Goal: Transaction & Acquisition: Obtain resource

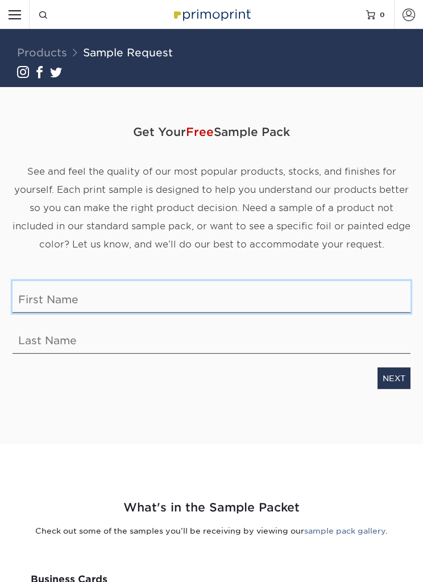
click at [124, 290] on input "text" at bounding box center [212, 296] width 398 height 32
type input "Farhan"
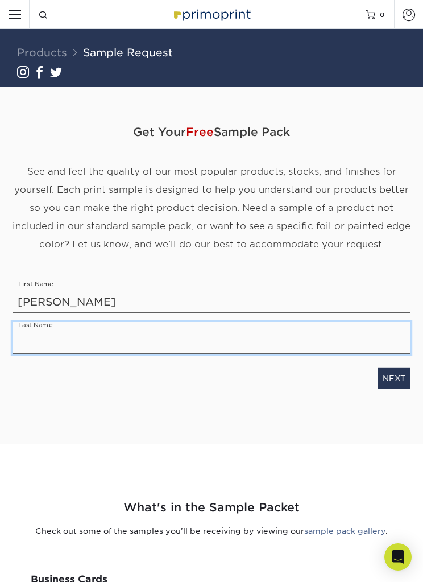
type input "Zaman"
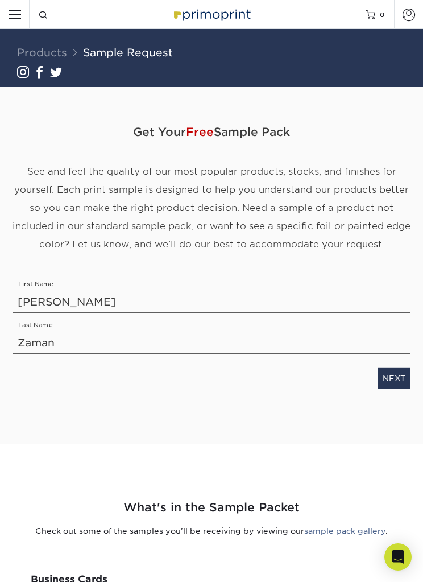
click at [396, 381] on link "NEXT" at bounding box center [394, 378] width 33 height 22
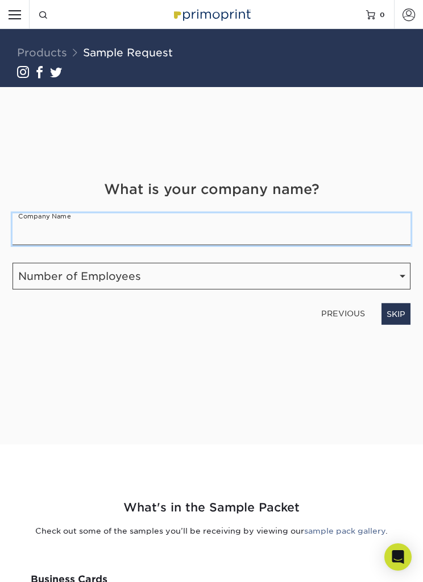
click at [352, 243] on input "text" at bounding box center [212, 229] width 398 height 32
type input "RDA Motorsports"
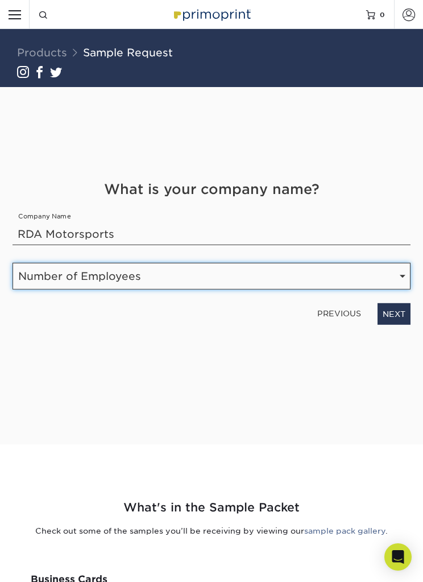
click at [358, 282] on select "Number of Employees Self-employed 1-10 employees 11-50 employees 51-200 employe…" at bounding box center [212, 275] width 398 height 27
select select "1-10"
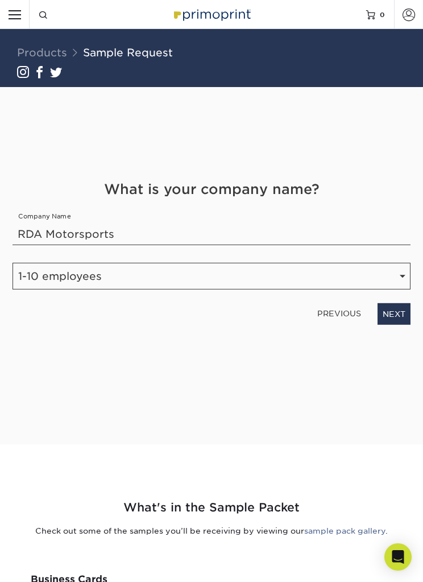
click at [401, 306] on link "NEXT" at bounding box center [394, 314] width 33 height 22
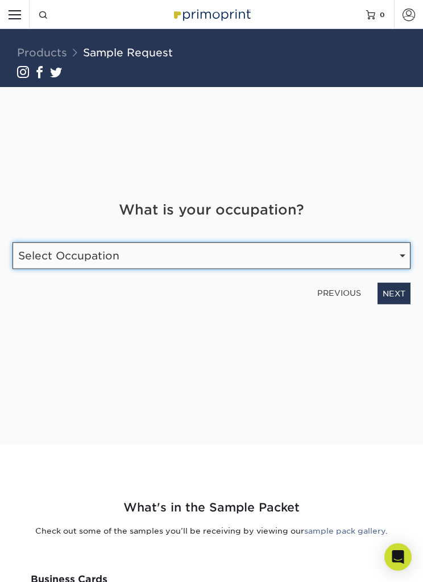
click at [343, 254] on select "Select Occupation Agency Automotive Blogger Cleaning Services Construction Educ…" at bounding box center [212, 255] width 398 height 27
select select "Automotive"
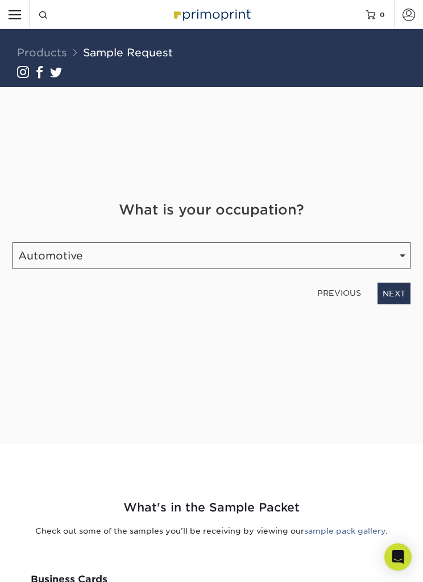
click at [393, 296] on link "NEXT" at bounding box center [394, 293] width 33 height 22
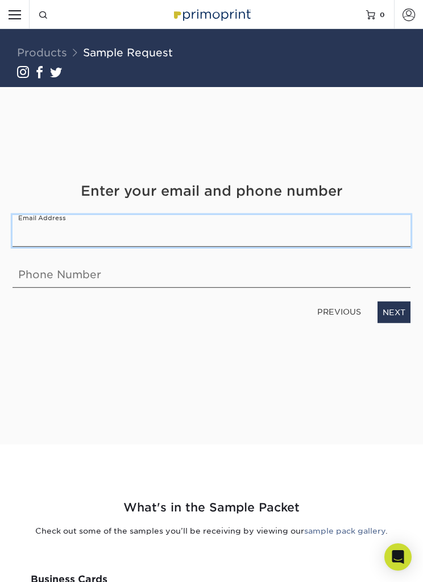
click at [337, 242] on input "email" at bounding box center [212, 230] width 398 height 32
type input "in"
type input "Info@RDAMotorsports.com"
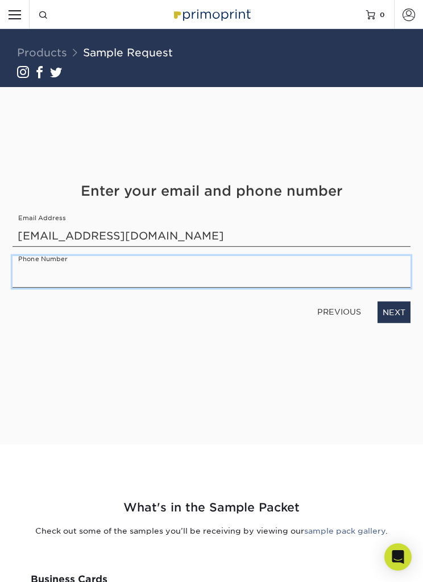
type input "6465423422"
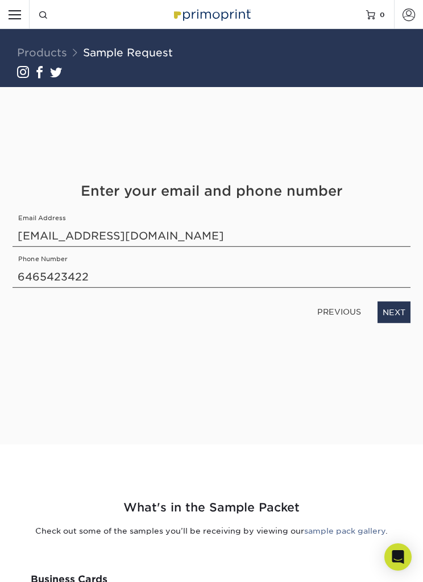
click at [399, 317] on link "NEXT" at bounding box center [394, 312] width 33 height 22
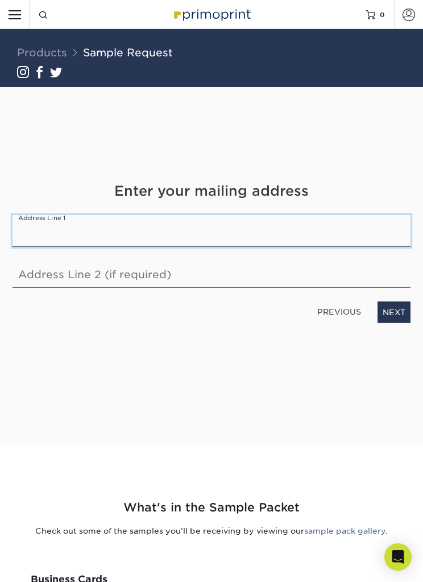
click at [327, 231] on input "text" at bounding box center [212, 230] width 398 height 32
type input "3111 75th street"
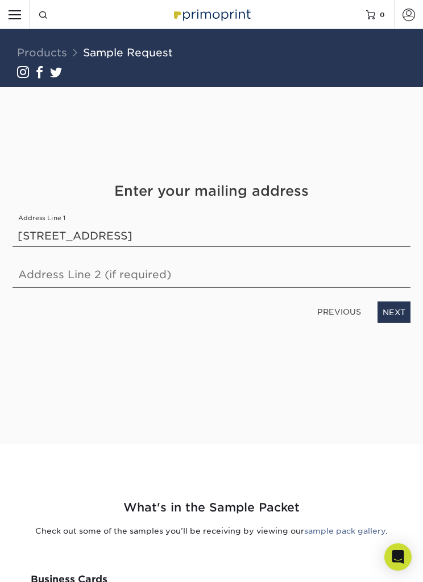
click at [384, 310] on link "NEXT" at bounding box center [394, 312] width 33 height 22
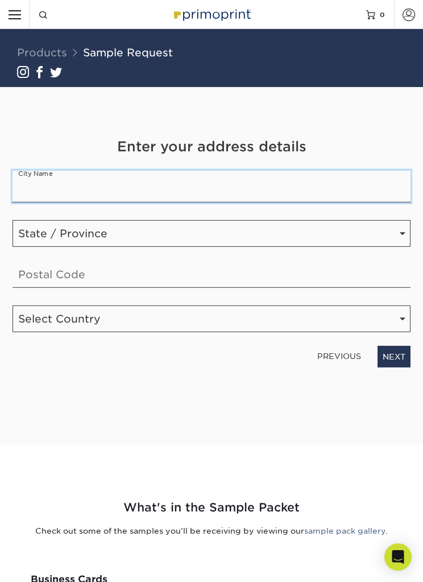
click at [284, 187] on input "text" at bounding box center [212, 186] width 398 height 32
type input "I"
type input "East elmhurst"
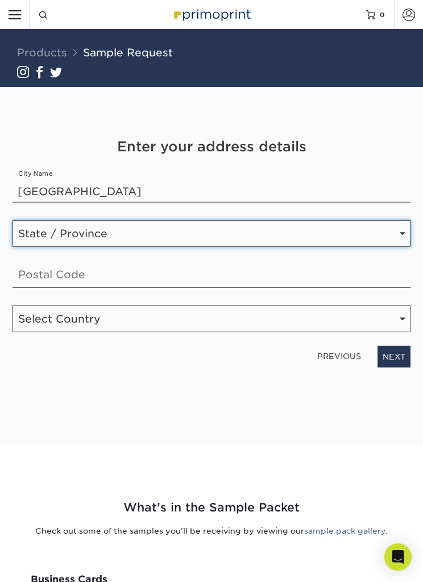
click at [337, 230] on select "State / Province Alabama Alaska Arizona Arkansas California Colorado Connecticu…" at bounding box center [212, 233] width 398 height 27
select select "NY"
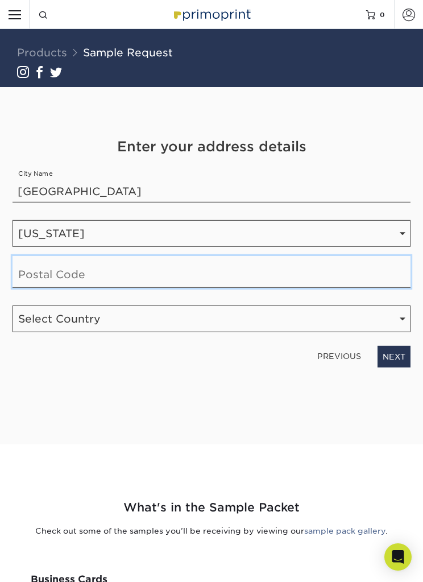
click at [260, 274] on input "text" at bounding box center [212, 271] width 398 height 32
type input "11370"
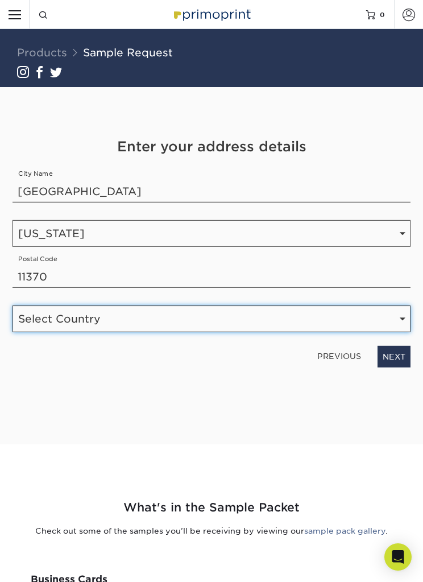
click at [333, 305] on select "Select Country United States Canada" at bounding box center [212, 318] width 398 height 27
select select "US"
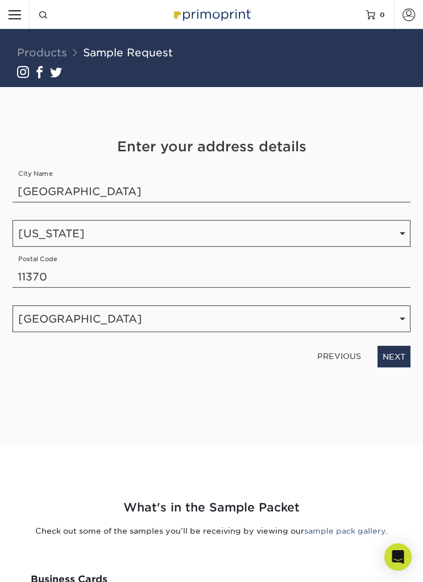
click at [391, 357] on link "NEXT" at bounding box center [394, 356] width 33 height 22
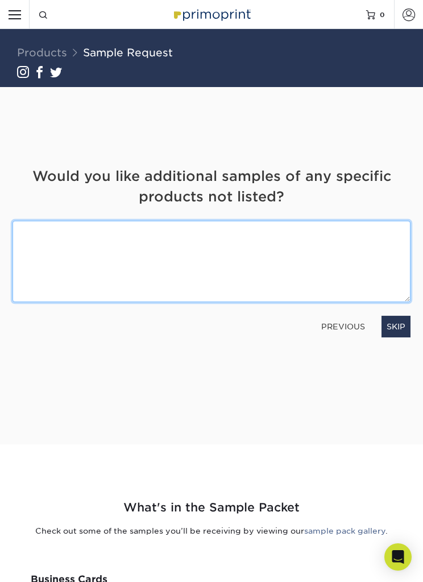
click at [266, 270] on textarea at bounding box center [212, 261] width 398 height 81
type textarea "All cardstock options that are thicker than 25mm."
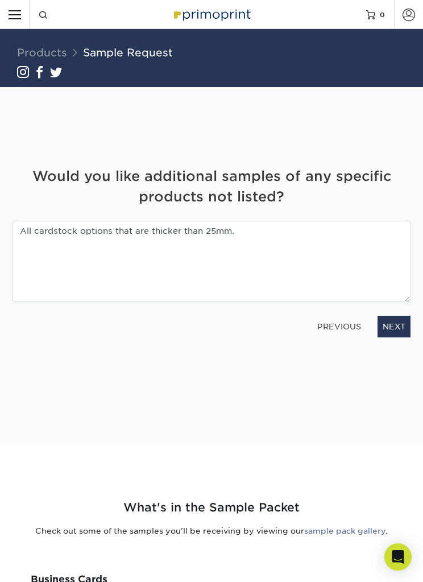
click at [391, 321] on link "NEXT" at bounding box center [394, 327] width 33 height 22
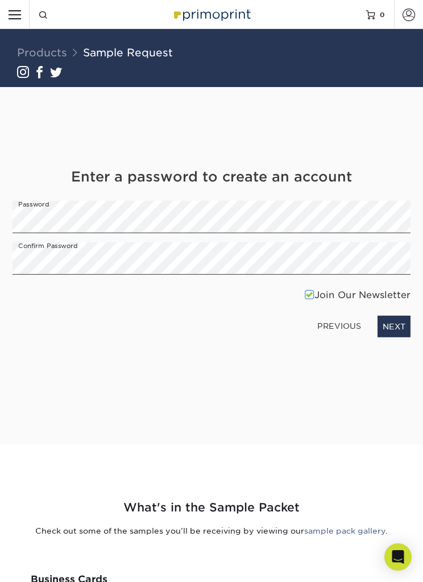
click at [385, 327] on link "NEXT" at bounding box center [394, 326] width 33 height 22
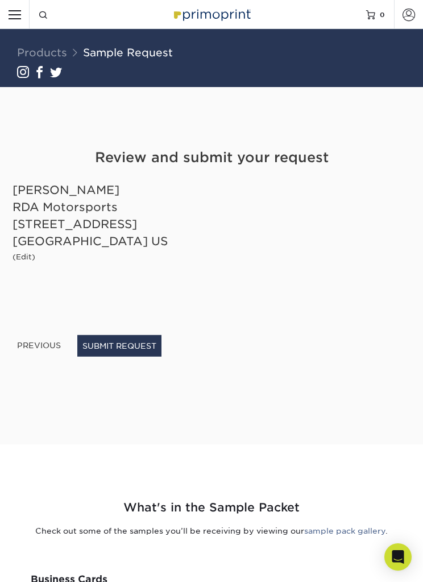
click at [125, 347] on button "SUBMIT REQUEST" at bounding box center [119, 345] width 84 height 22
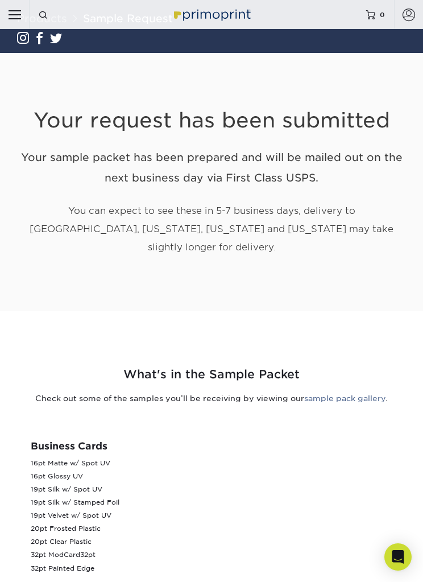
scroll to position [35, 0]
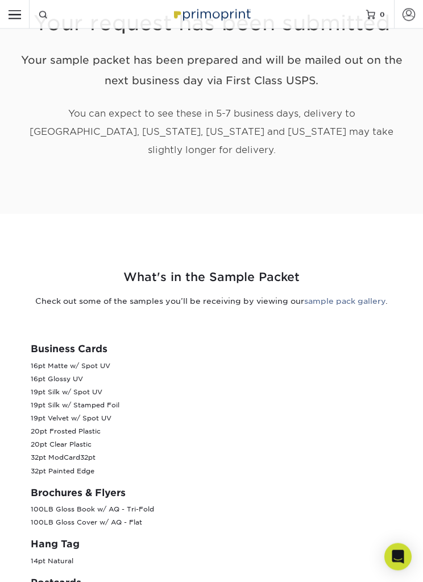
scroll to position [137, 0]
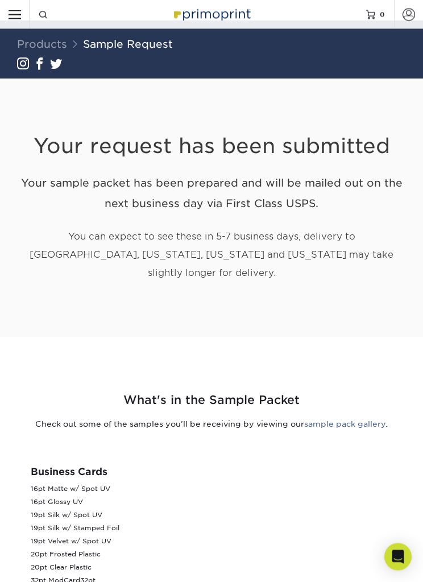
scroll to position [0, 0]
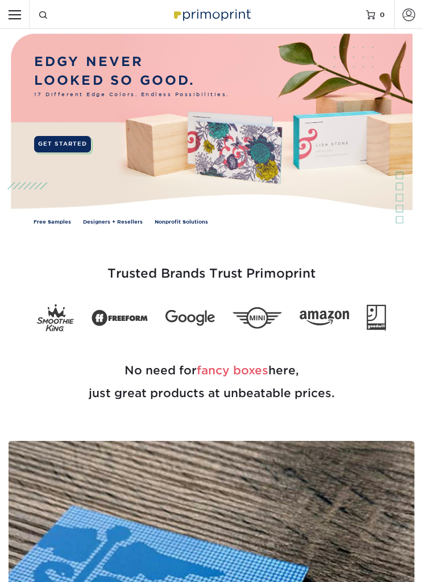
click at [22, 16] on input "Resources Menu" at bounding box center [14, 14] width 29 height 29
checkbox input "true"
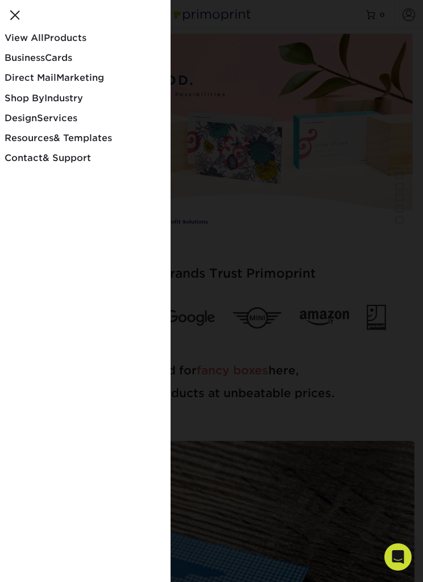
click at [13, 56] on span "Business" at bounding box center [25, 57] width 40 height 11
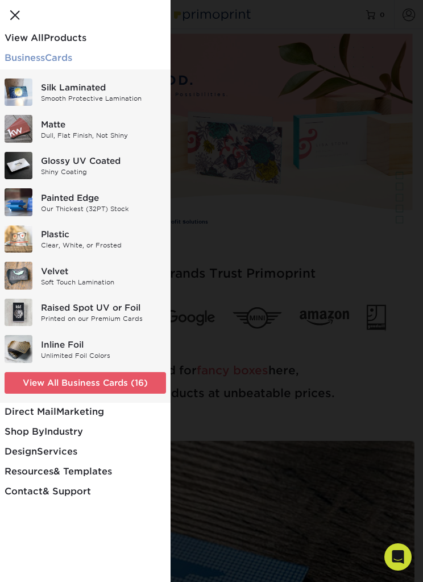
click at [142, 381] on link "View All Business Cards (16)" at bounding box center [86, 383] width 162 height 22
